Goal: Check status: Check status

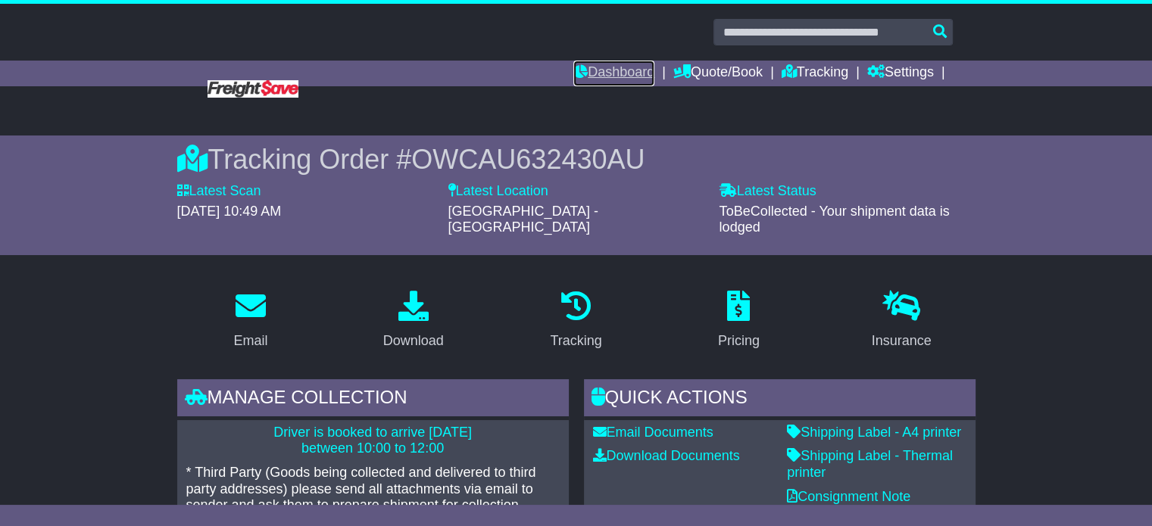
click at [610, 67] on link "Dashboard" at bounding box center [613, 74] width 81 height 26
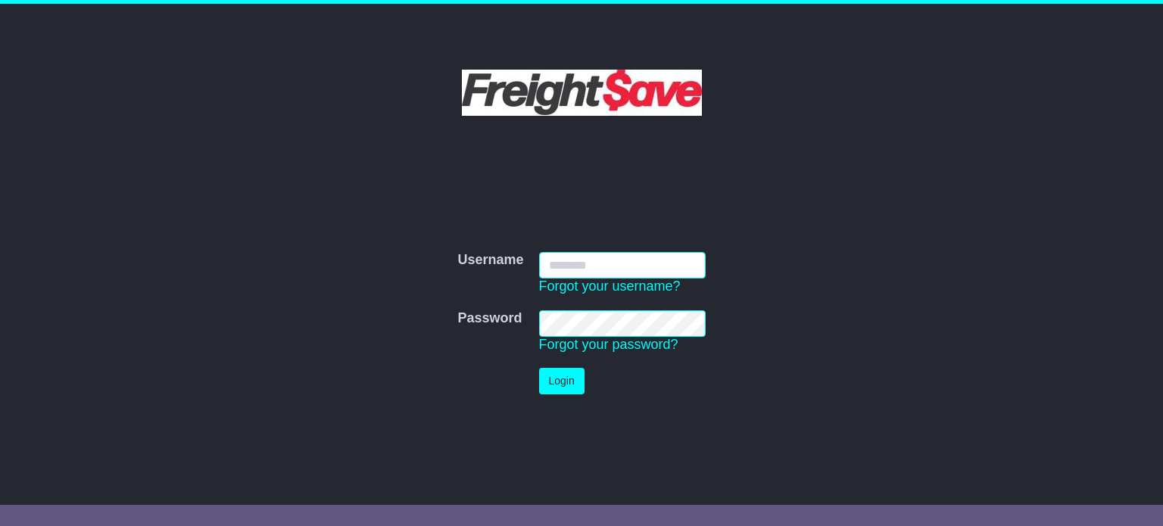
type input "**********"
click at [578, 370] on button "Login" at bounding box center [561, 381] width 45 height 27
